Goal: Transaction & Acquisition: Purchase product/service

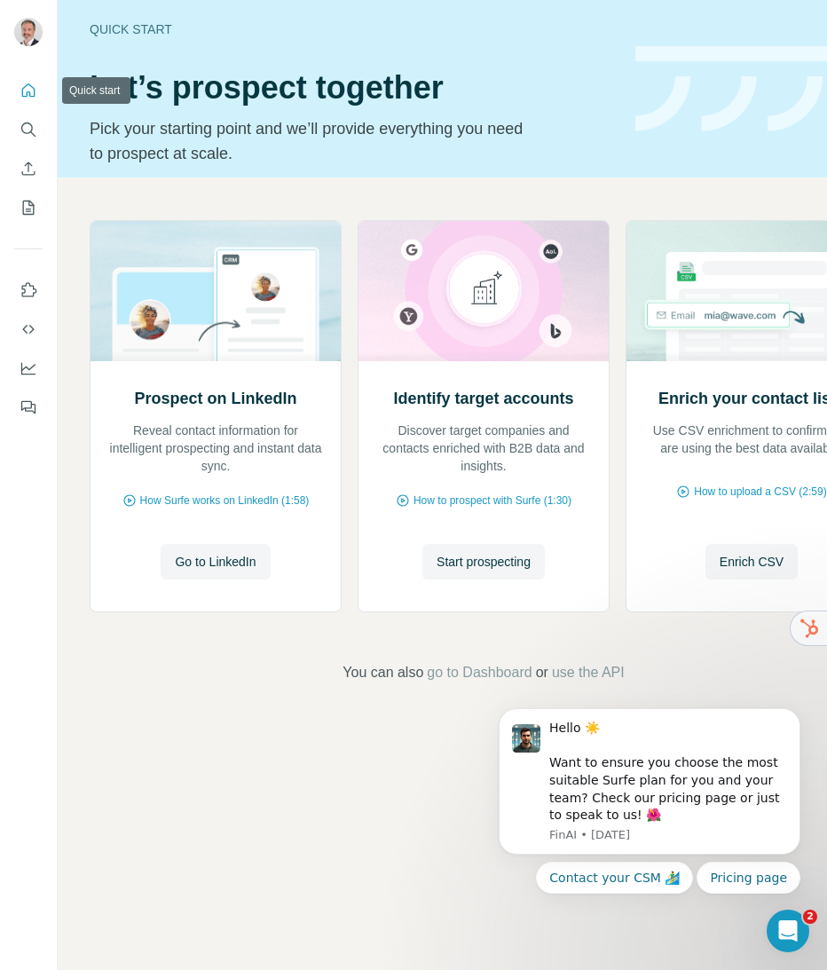
click at [30, 97] on icon "Quick start" at bounding box center [28, 89] width 13 height 13
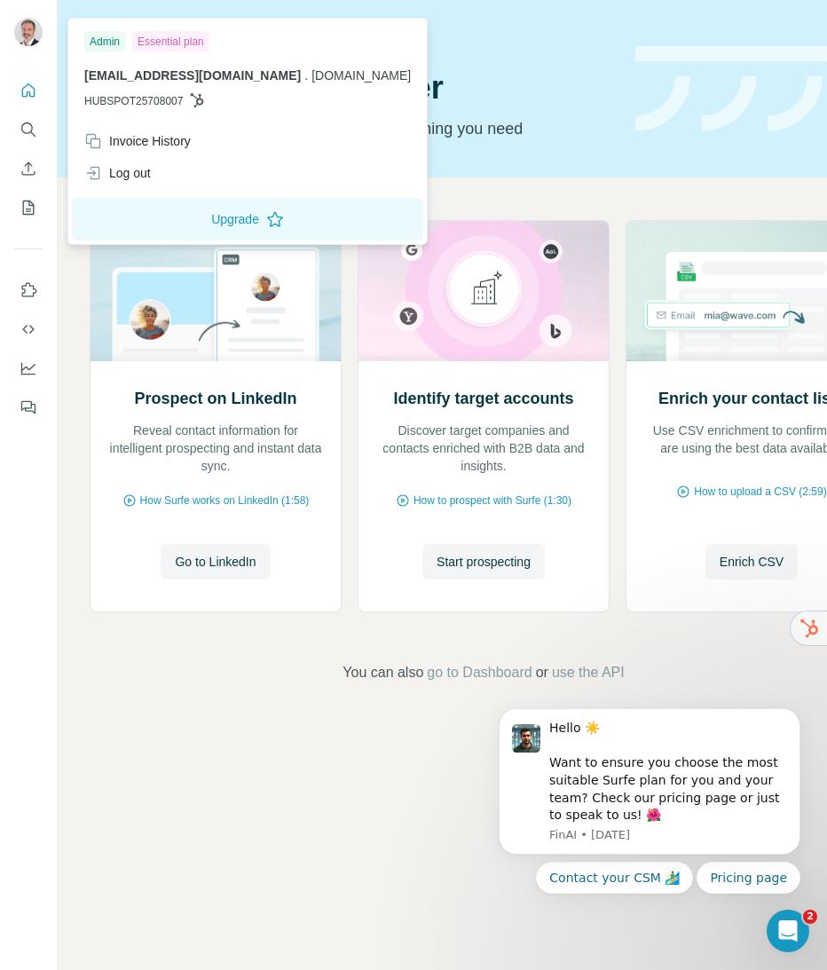
click at [28, 29] on img at bounding box center [28, 32] width 28 height 28
click at [410, 186] on div "Prospect on LinkedIn Reveal contact information for intelligent prospecting and…" at bounding box center [484, 452] width 852 height 549
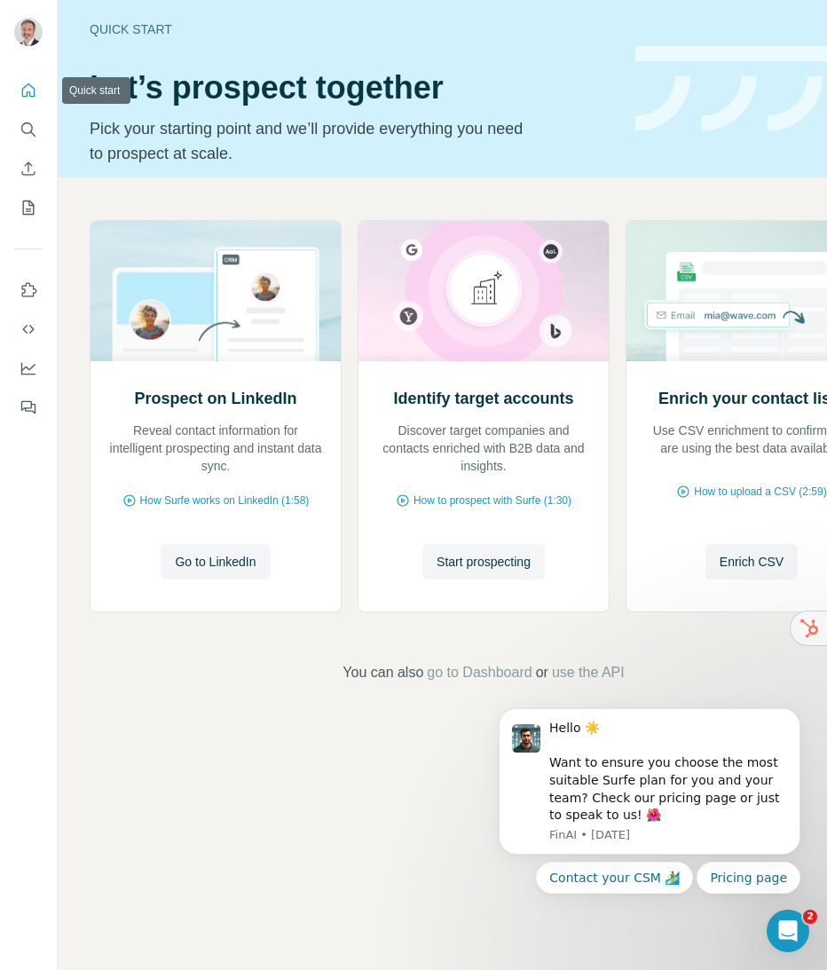
click at [31, 84] on icon "Quick start" at bounding box center [29, 91] width 18 height 18
click at [509, 565] on span "Start prospecting" at bounding box center [484, 562] width 94 height 18
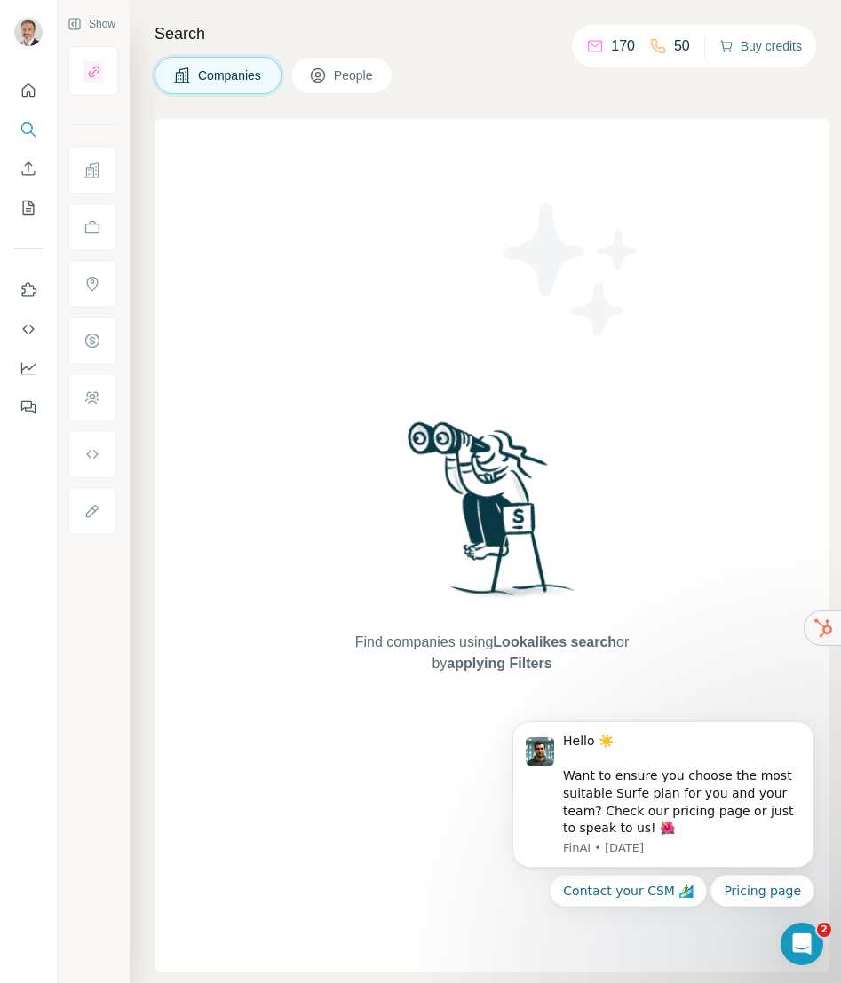
click at [764, 43] on button "Buy credits" at bounding box center [760, 46] width 83 height 25
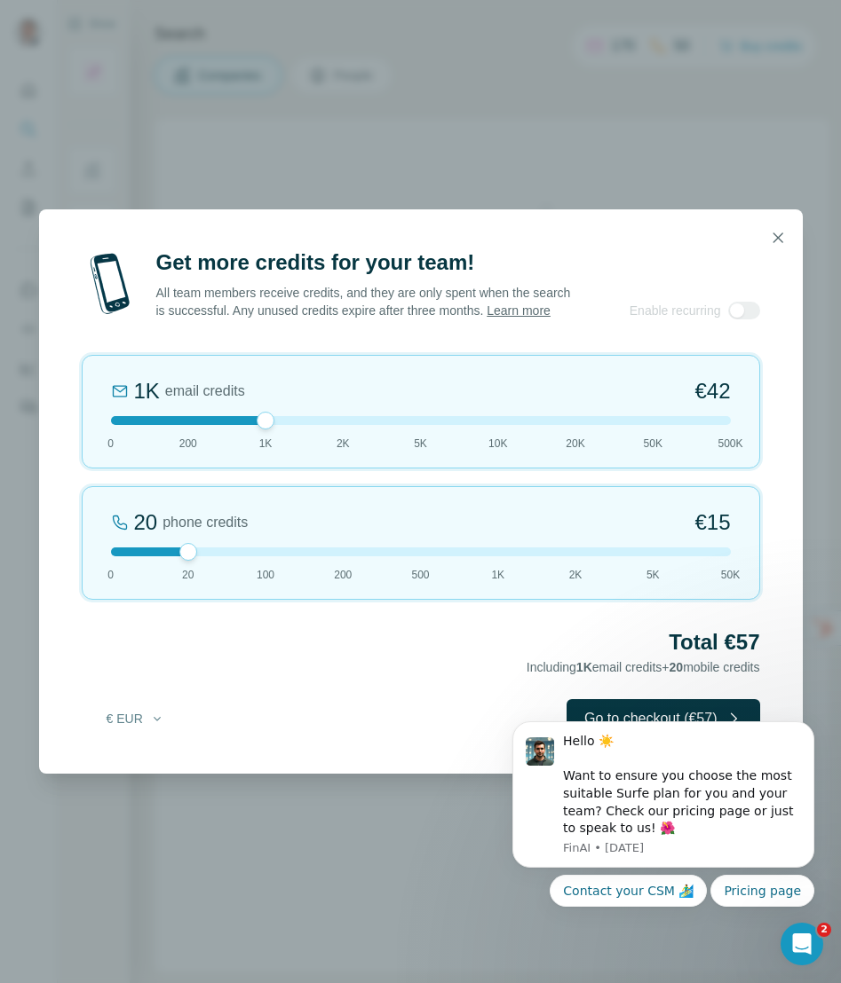
drag, startPoint x: 190, startPoint y: 428, endPoint x: 263, endPoint y: 425, distance: 72.8
click at [263, 425] on div at bounding box center [266, 421] width 18 height 18
drag, startPoint x: 268, startPoint y: 431, endPoint x: 322, endPoint y: 430, distance: 54.2
click at [322, 425] on div at bounding box center [421, 420] width 620 height 9
click at [806, 730] on icon "Dismiss notification" at bounding box center [809, 727] width 10 height 10
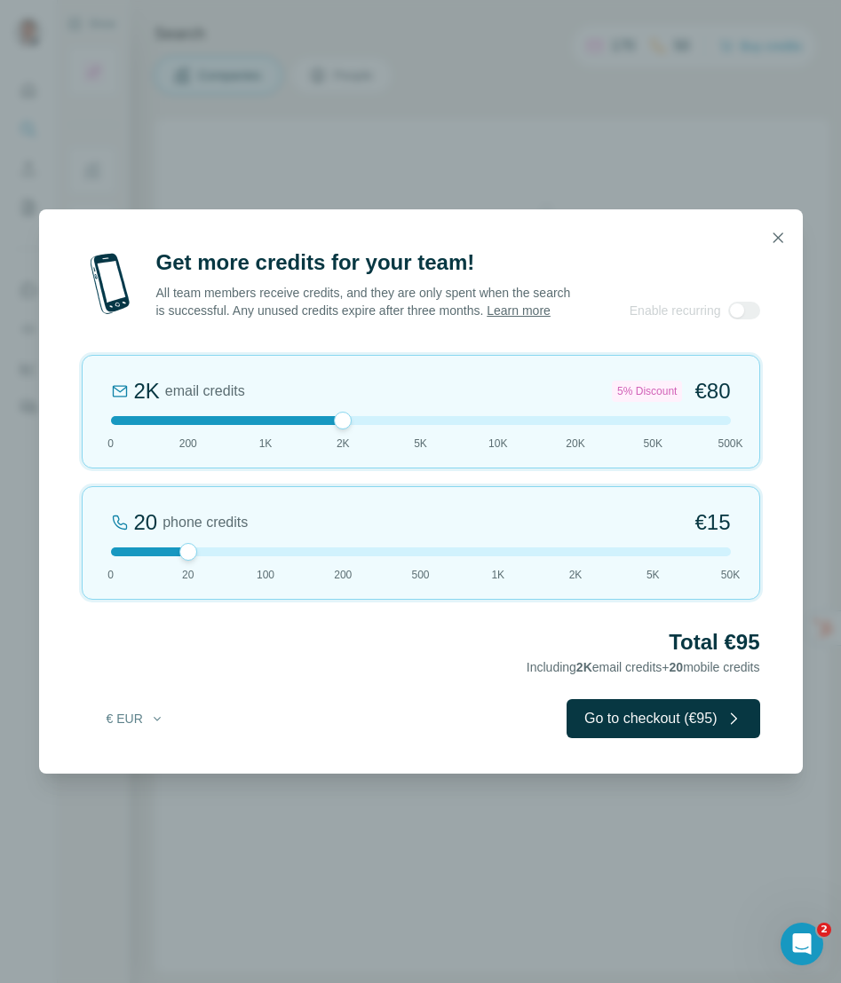
drag, startPoint x: 549, startPoint y: 675, endPoint x: 778, endPoint y: 671, distance: 229.0
click at [778, 671] on div "Get more credits for your team! All team members receive credits, and they are …" at bounding box center [420, 511] width 763 height 525
click at [154, 721] on icon "button" at bounding box center [157, 719] width 7 height 4
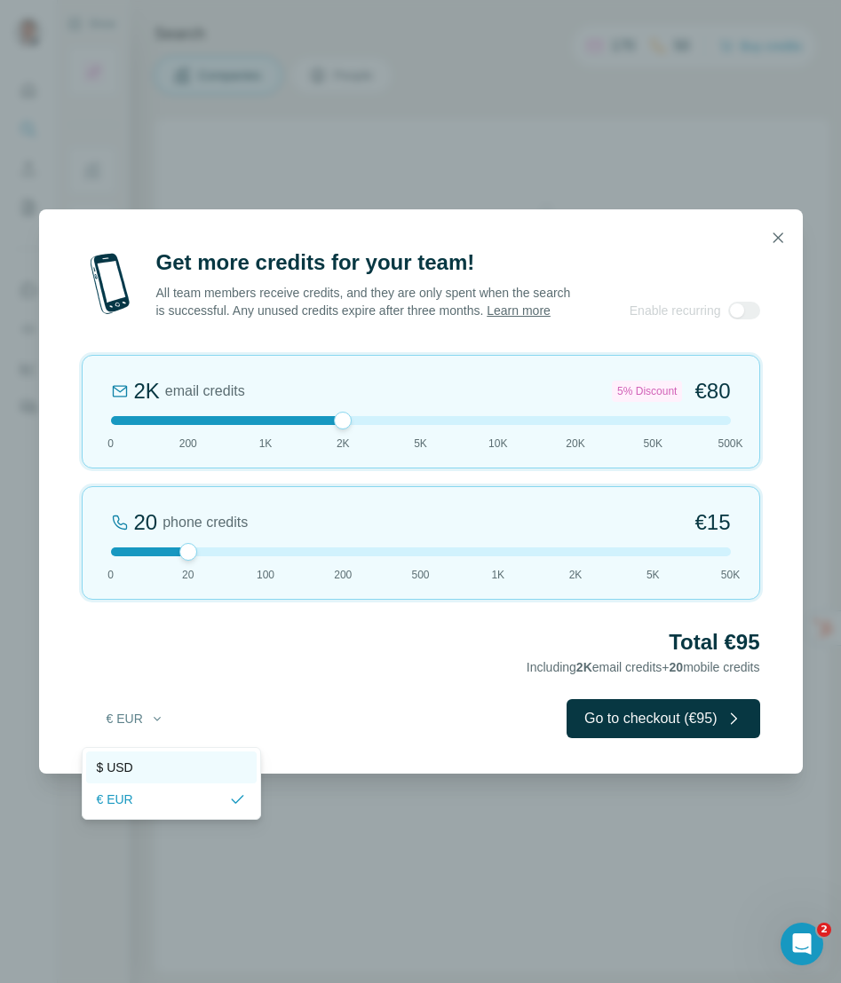
click at [136, 764] on div "$ USD" at bounding box center [171, 768] width 149 height 18
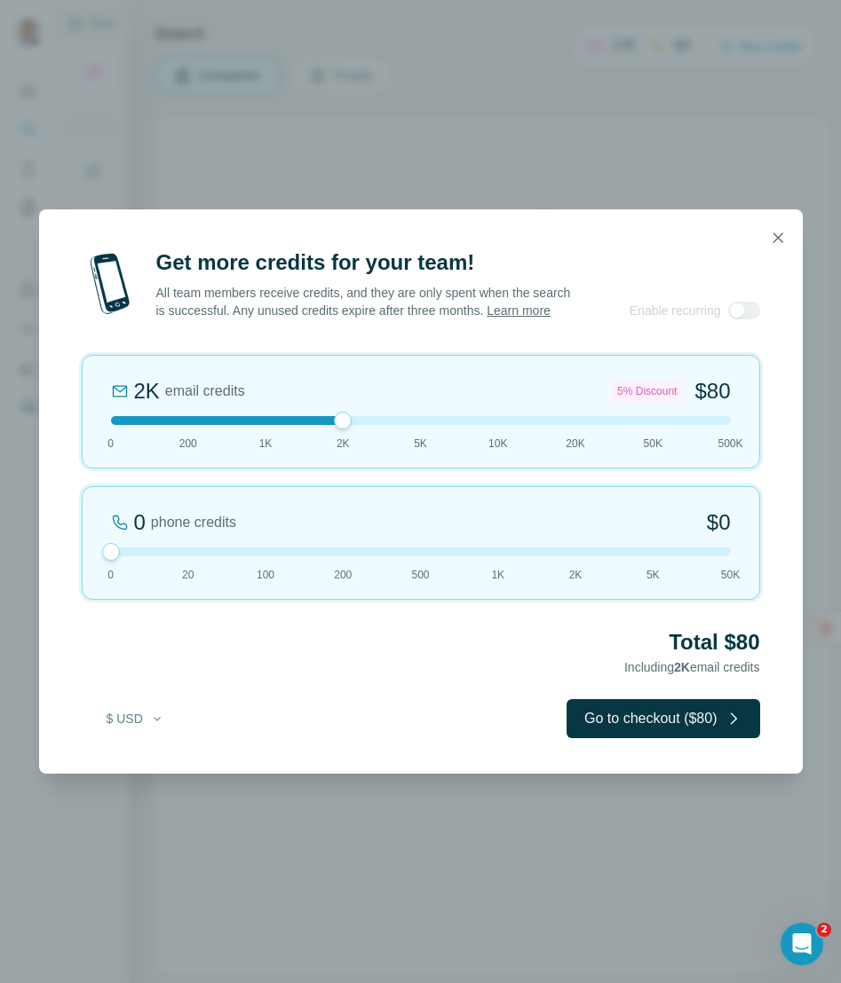
drag, startPoint x: 191, startPoint y: 561, endPoint x: 107, endPoint y: 572, distance: 84.1
click at [107, 572] on div "0 phone credits $0 0 20 100 200 500 1K 2K 5K 50K" at bounding box center [421, 543] width 678 height 114
